Goal: Check status: Verify the current state of an ongoing process or item

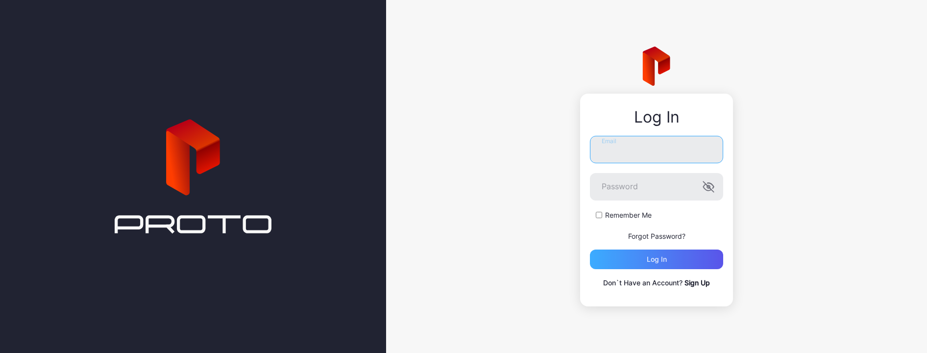
type input "**********"
click at [657, 259] on div "Log in" at bounding box center [657, 259] width 20 height 8
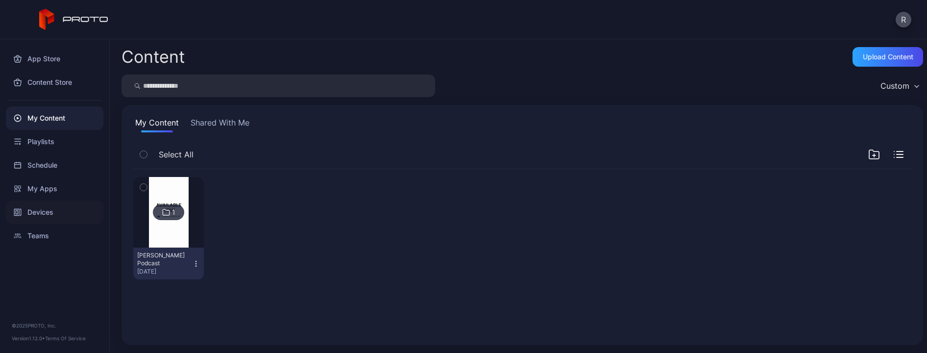
click at [40, 215] on div "Devices" at bounding box center [55, 212] width 98 height 24
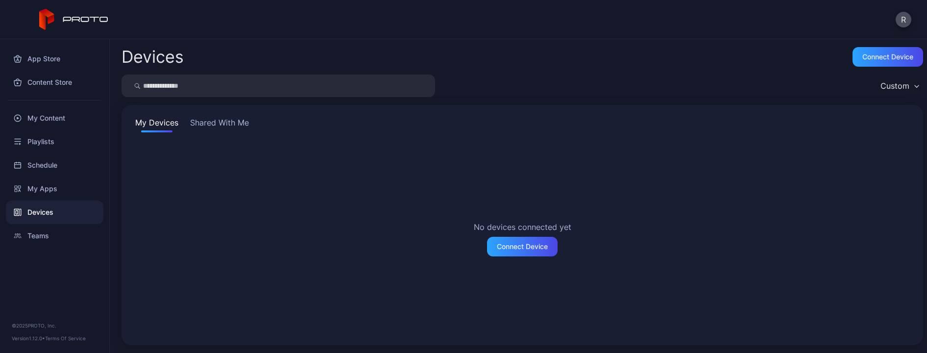
click at [245, 133] on div "My Devices Shared With Me No devices connected yet Connect Device" at bounding box center [523, 225] width 802 height 240
click at [239, 123] on button "Shared With Me" at bounding box center [219, 125] width 63 height 16
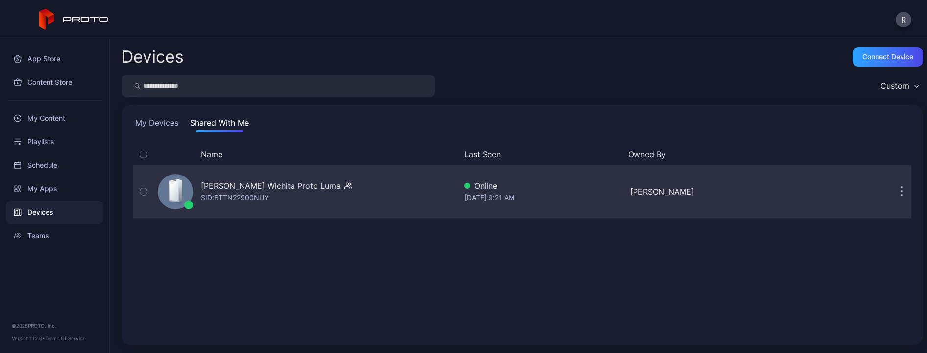
click at [290, 188] on div "[PERSON_NAME] Wichita Proto Luma" at bounding box center [271, 186] width 140 height 12
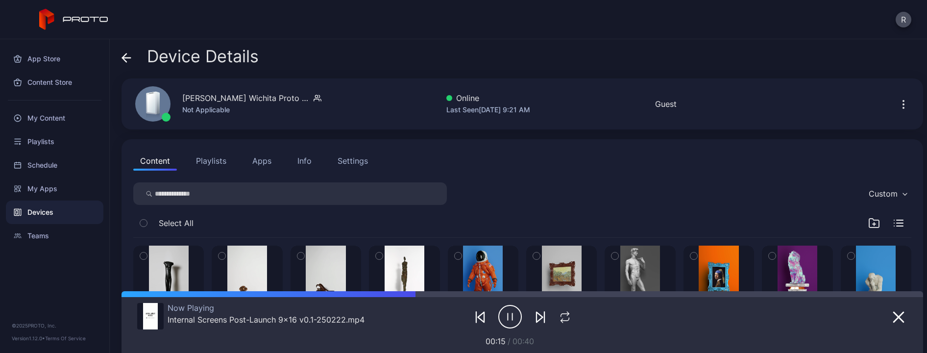
scroll to position [6, 0]
